Goal: Find specific page/section: Find specific page/section

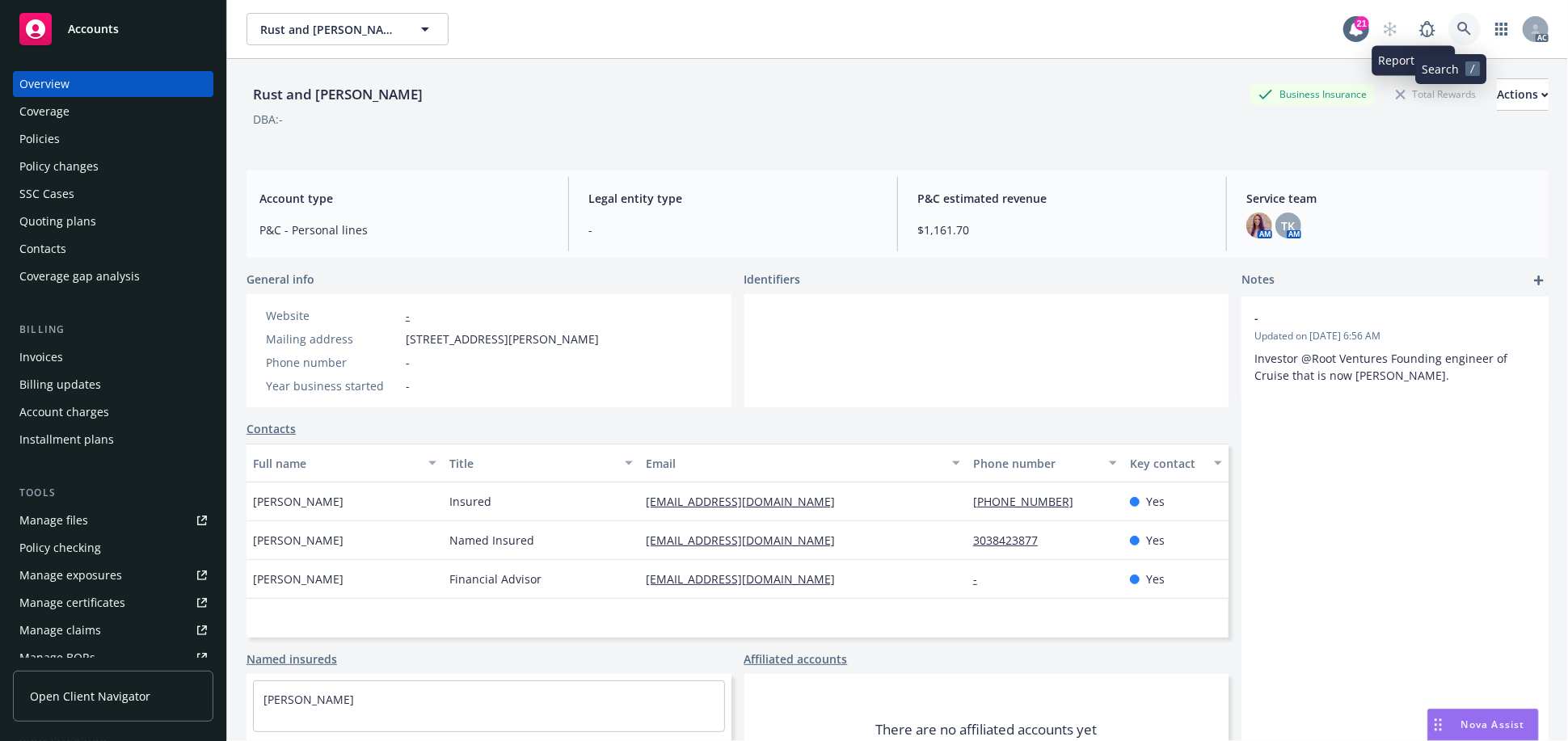
click at [1458, 24] on icon at bounding box center [1465, 29] width 14 height 14
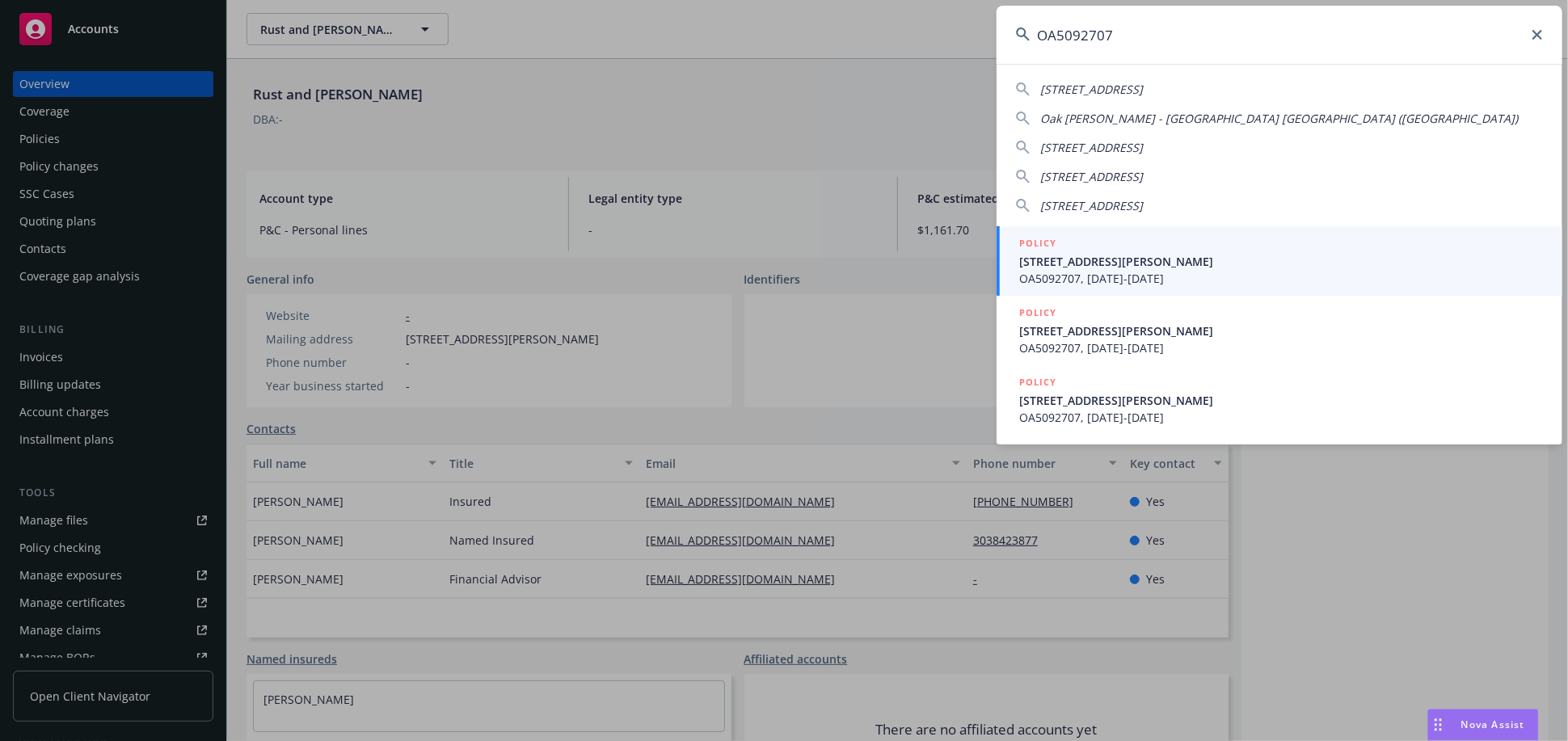
type input "OA5092707"
click at [1076, 265] on span "[STREET_ADDRESS][PERSON_NAME]" at bounding box center [1281, 261] width 524 height 17
